Goal: Task Accomplishment & Management: Manage account settings

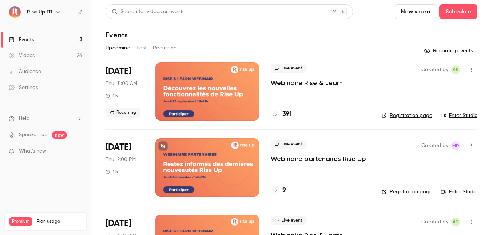
click at [407, 115] on link "Registration page" at bounding box center [407, 115] width 51 height 7
click at [292, 81] on p "Webinaire Rise & Learn" at bounding box center [307, 83] width 72 height 9
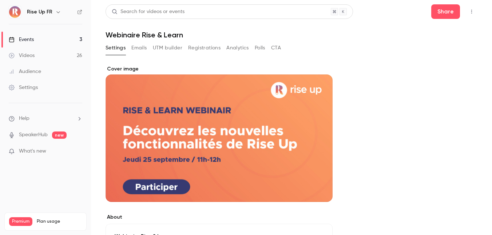
click at [138, 47] on button "Emails" at bounding box center [138, 48] width 15 height 12
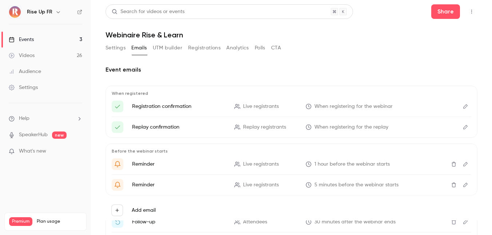
click at [110, 46] on button "Settings" at bounding box center [116, 48] width 20 height 12
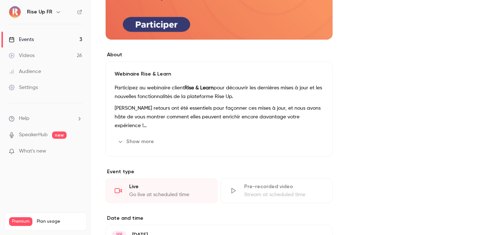
scroll to position [159, 0]
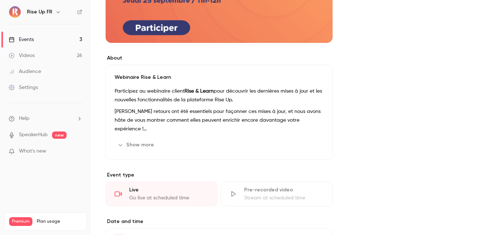
scroll to position [23, 0]
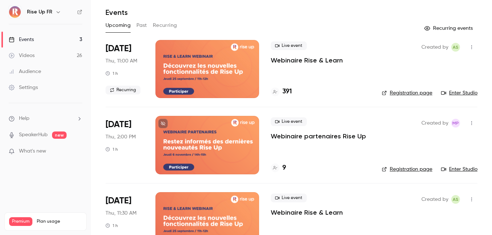
click at [408, 89] on div "Created by AS Registration page Enter Studio" at bounding box center [430, 69] width 96 height 58
click at [405, 92] on link "Registration page" at bounding box center [407, 93] width 51 height 7
